Goal: Task Accomplishment & Management: Manage account settings

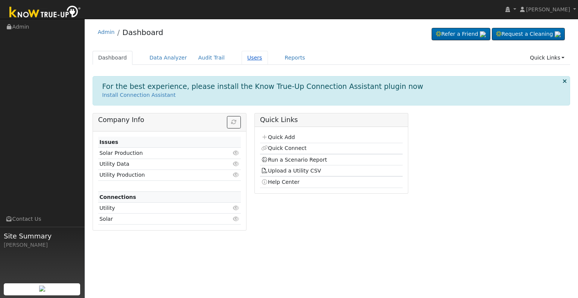
click at [245, 55] on link "Users" at bounding box center [255, 58] width 26 height 14
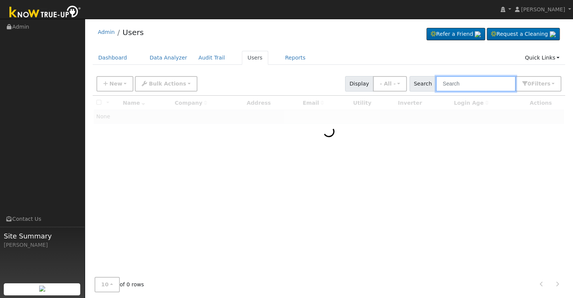
click at [463, 80] on input "text" at bounding box center [476, 83] width 80 height 15
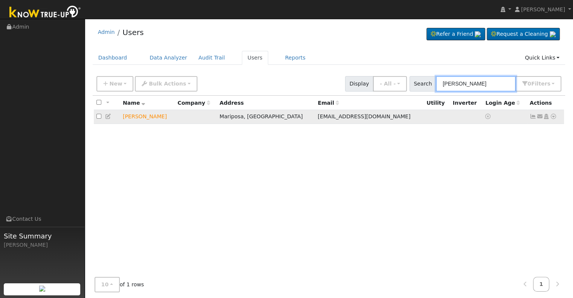
type input "[PERSON_NAME]"
click at [547, 115] on icon at bounding box center [546, 116] width 7 height 5
